Goal: Task Accomplishment & Management: Manage account settings

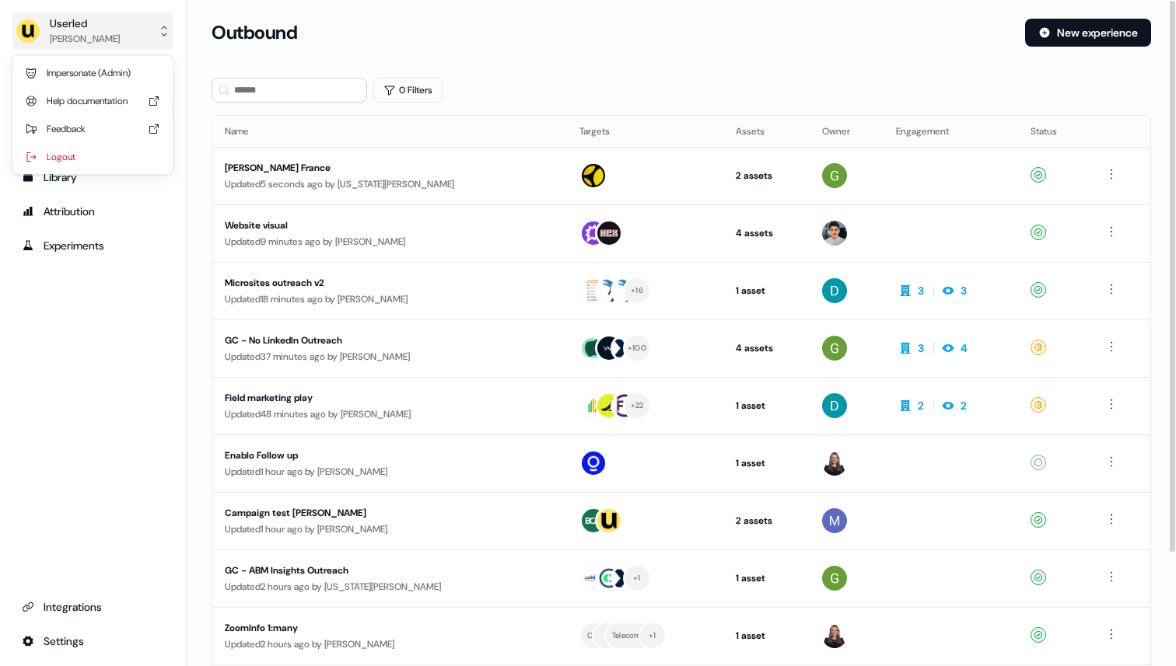
click at [158, 41] on button "Userled [PERSON_NAME]" at bounding box center [92, 30] width 161 height 37
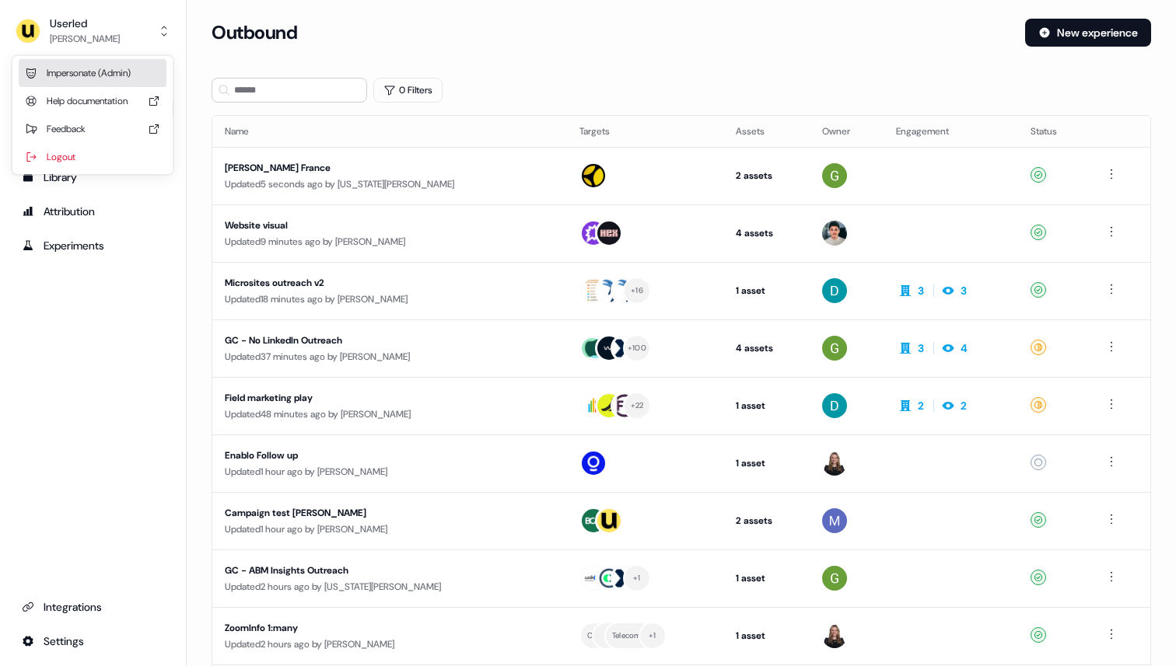
click at [145, 67] on div "Impersonate (Admin)" at bounding box center [93, 73] width 148 height 28
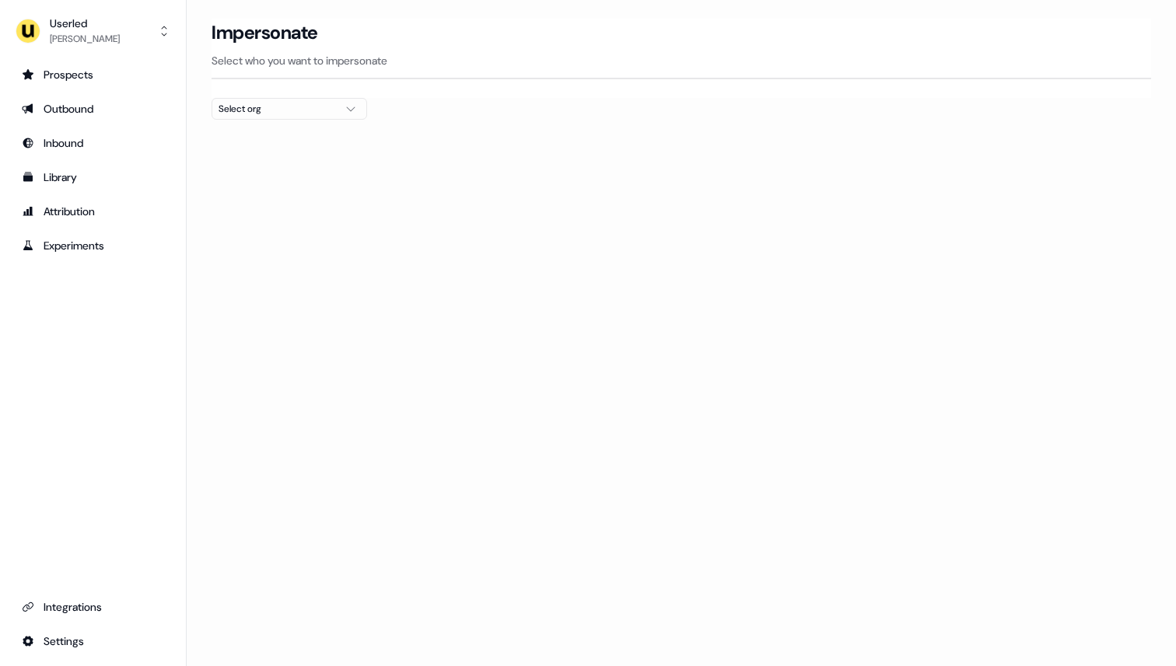
click at [343, 113] on icon "button" at bounding box center [350, 109] width 19 height 12
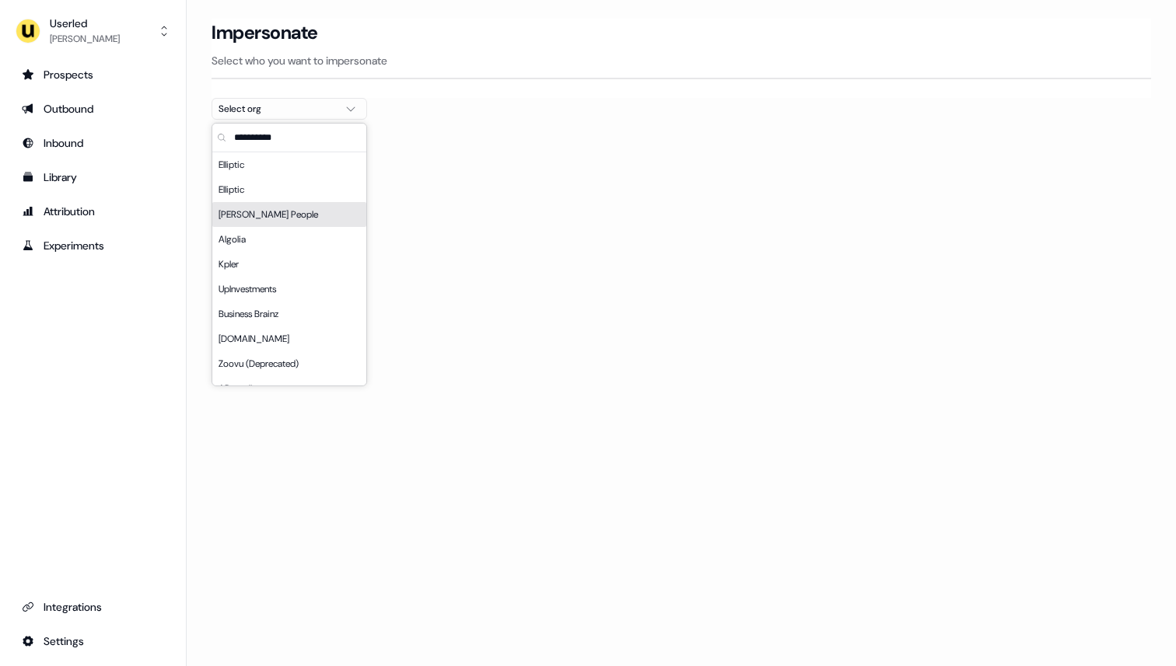
click at [286, 214] on div "Maki People" at bounding box center [289, 214] width 154 height 25
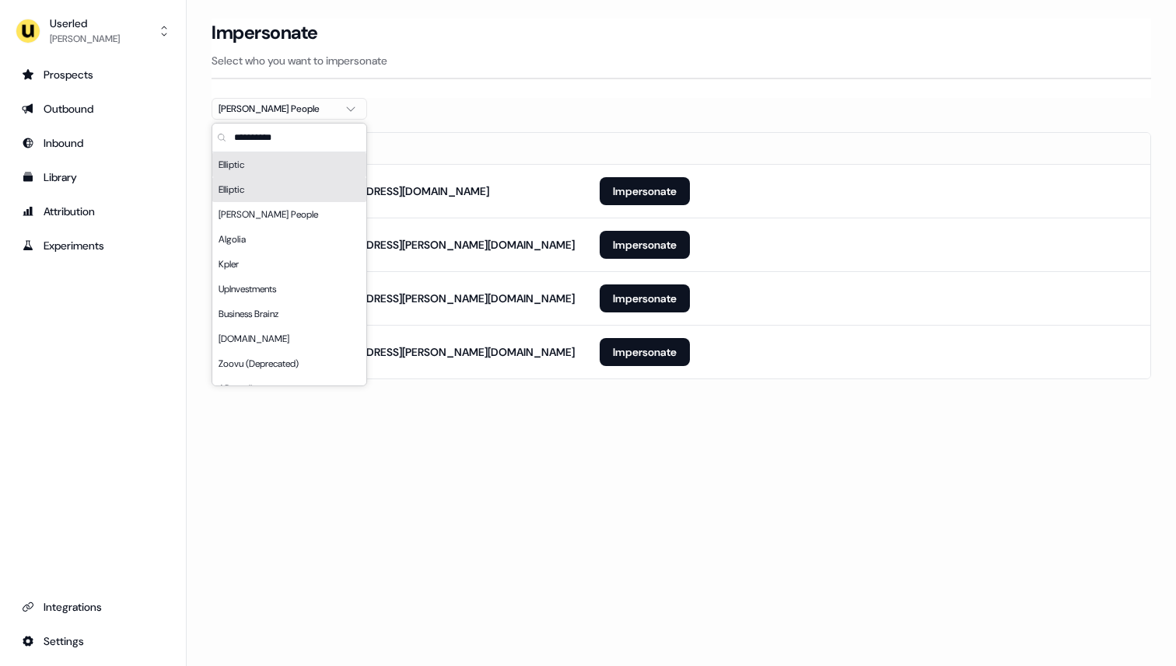
click at [498, 127] on div at bounding box center [681, 126] width 939 height 12
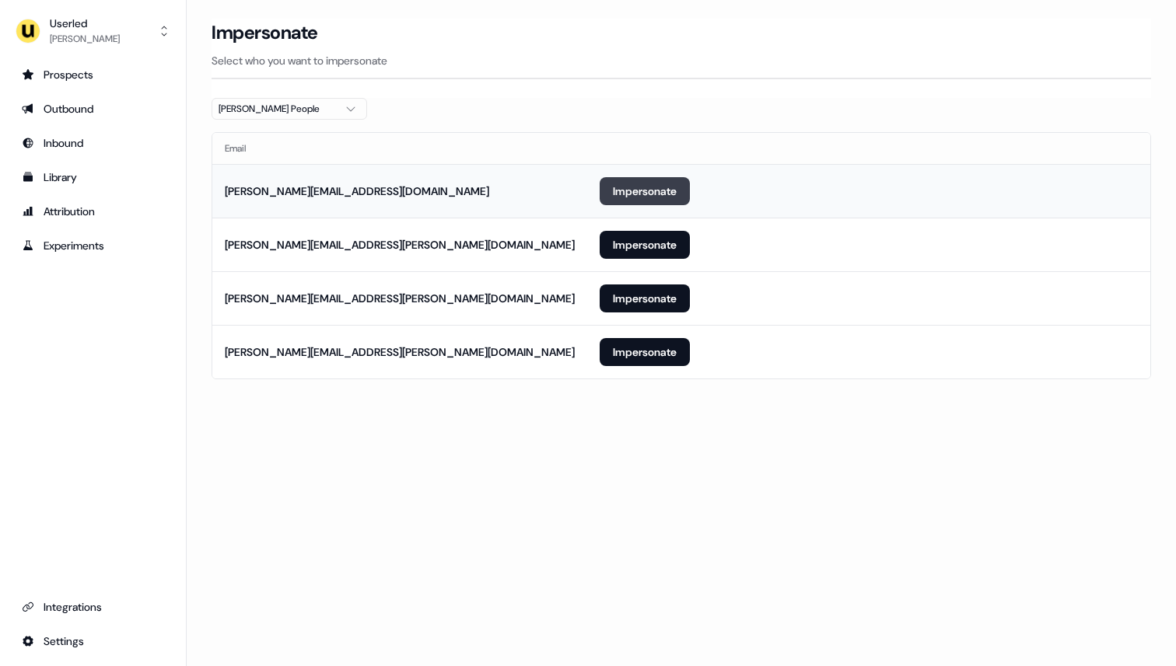
click at [629, 182] on button "Impersonate" at bounding box center [645, 191] width 90 height 28
